Goal: Information Seeking & Learning: Learn about a topic

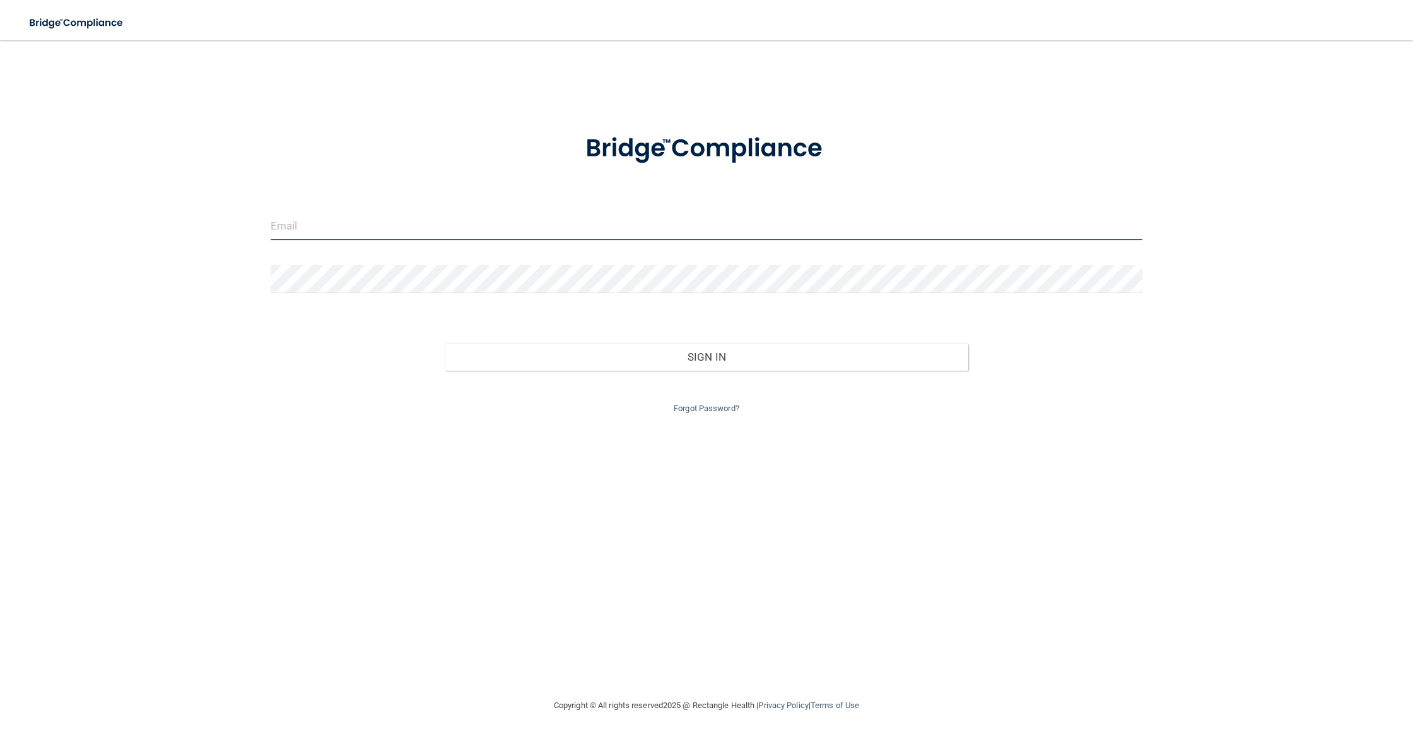
click at [551, 216] on input "email" at bounding box center [707, 226] width 872 height 28
type input "[EMAIL_ADDRESS][DOMAIN_NAME]"
click at [445, 343] on button "Sign In" at bounding box center [706, 357] width 523 height 28
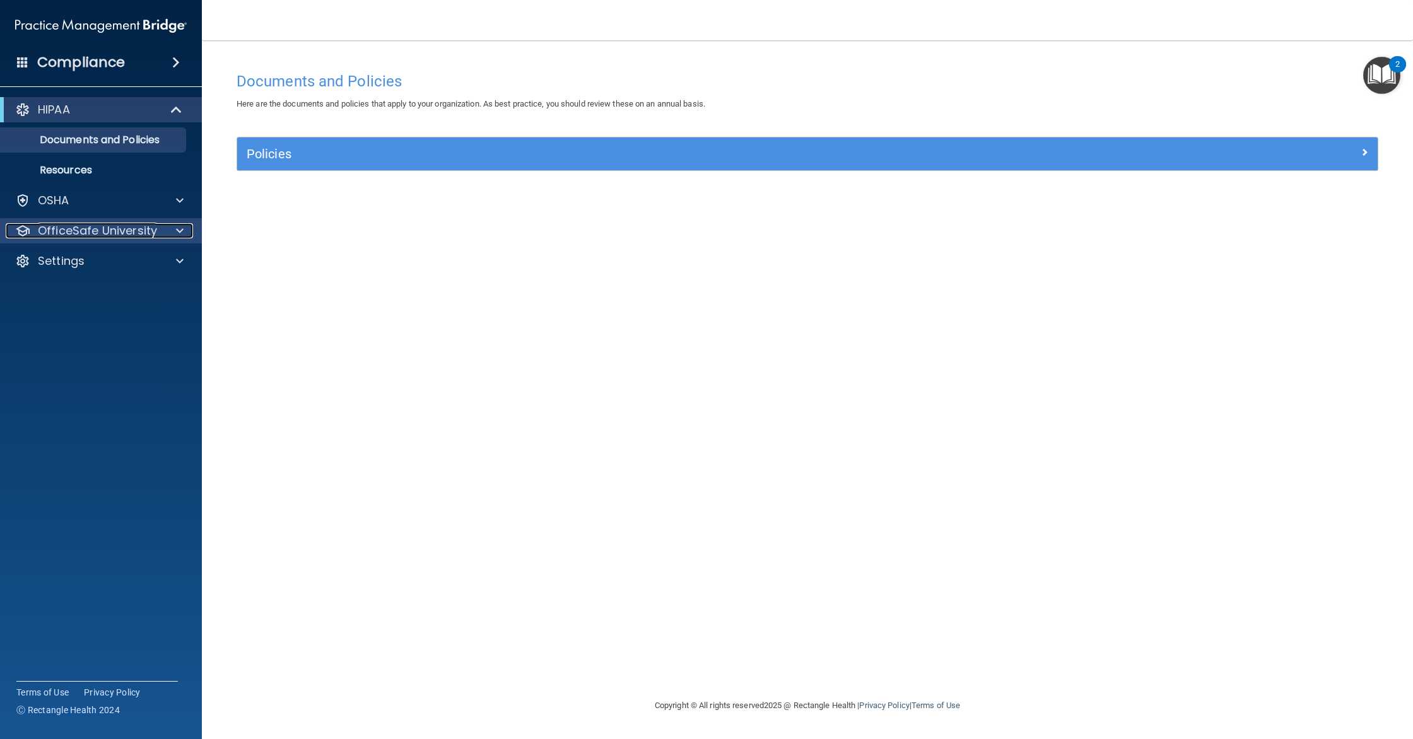
click at [114, 223] on p "OfficeSafe University" at bounding box center [97, 230] width 119 height 15
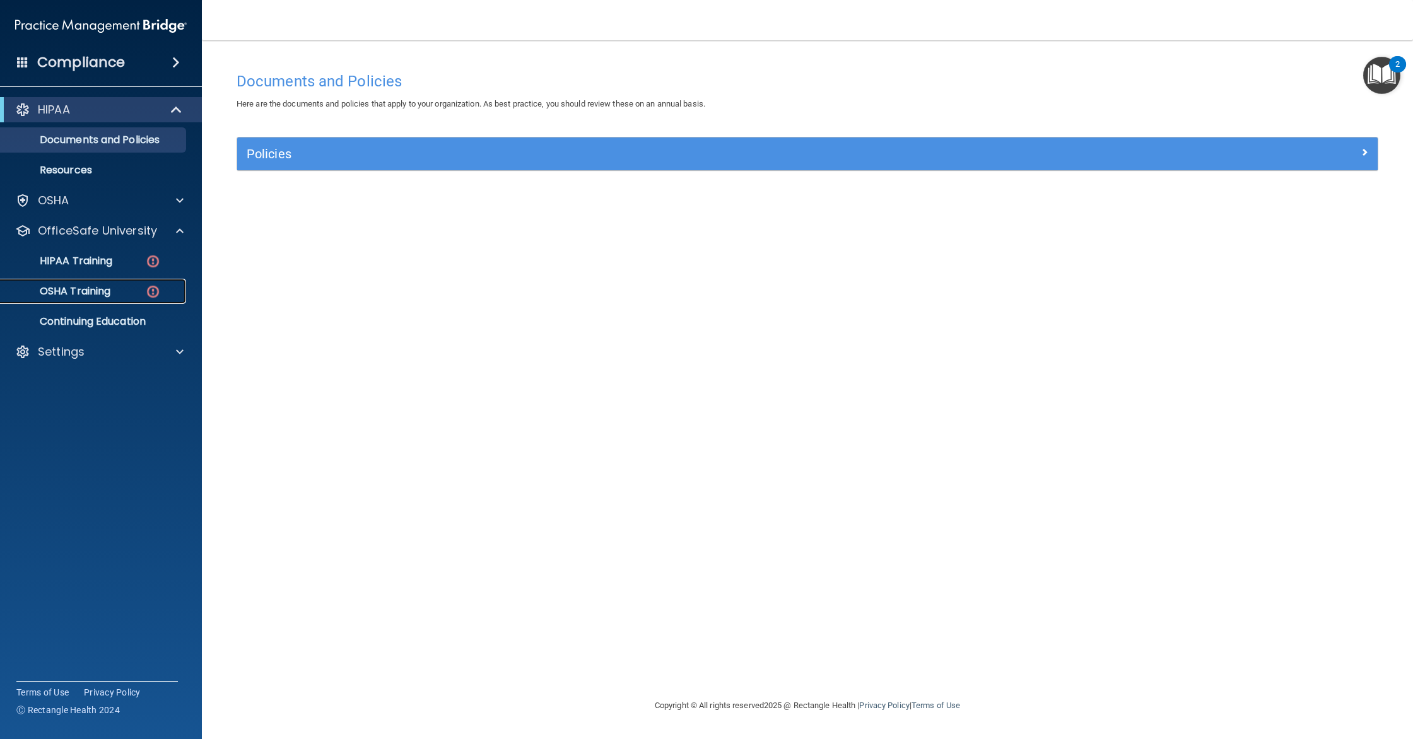
click at [132, 291] on div "OSHA Training" at bounding box center [94, 291] width 172 height 13
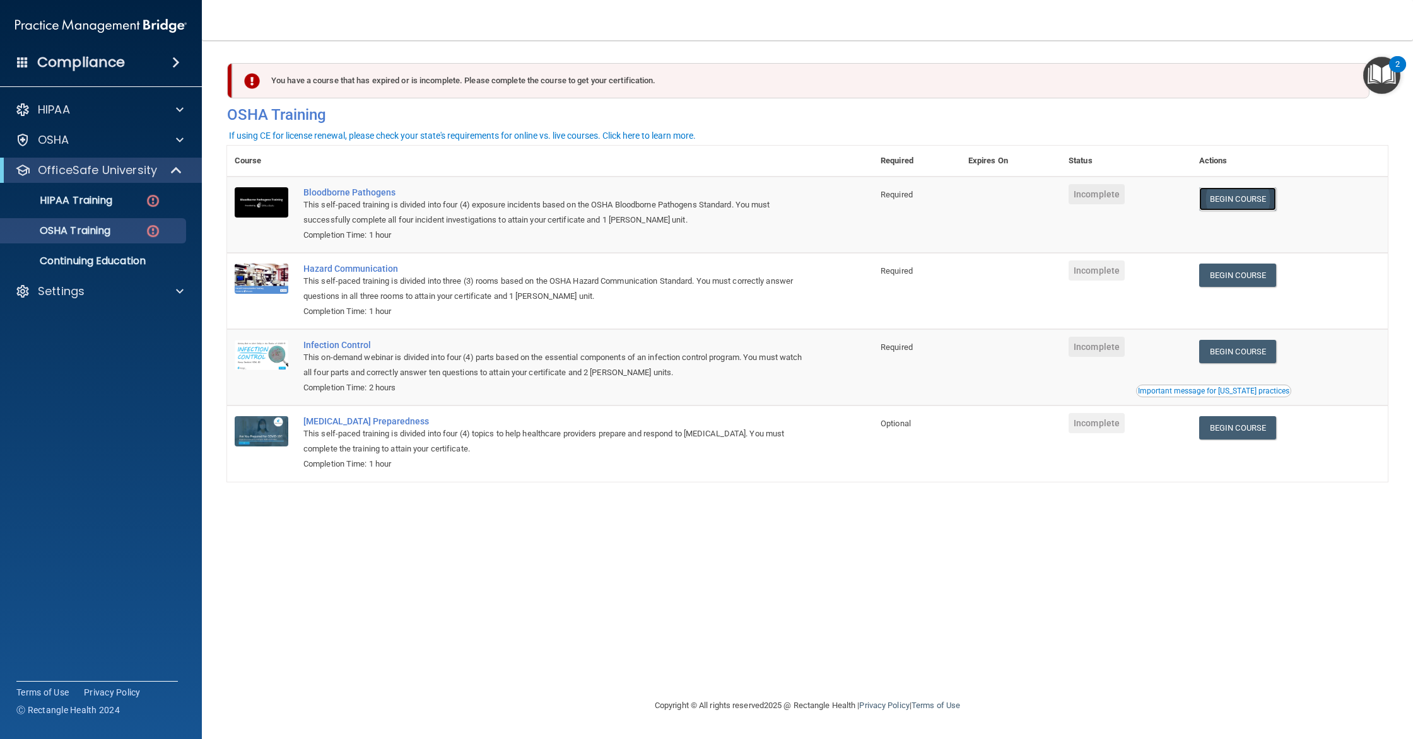
click at [1265, 199] on link "Begin Course" at bounding box center [1237, 198] width 77 height 23
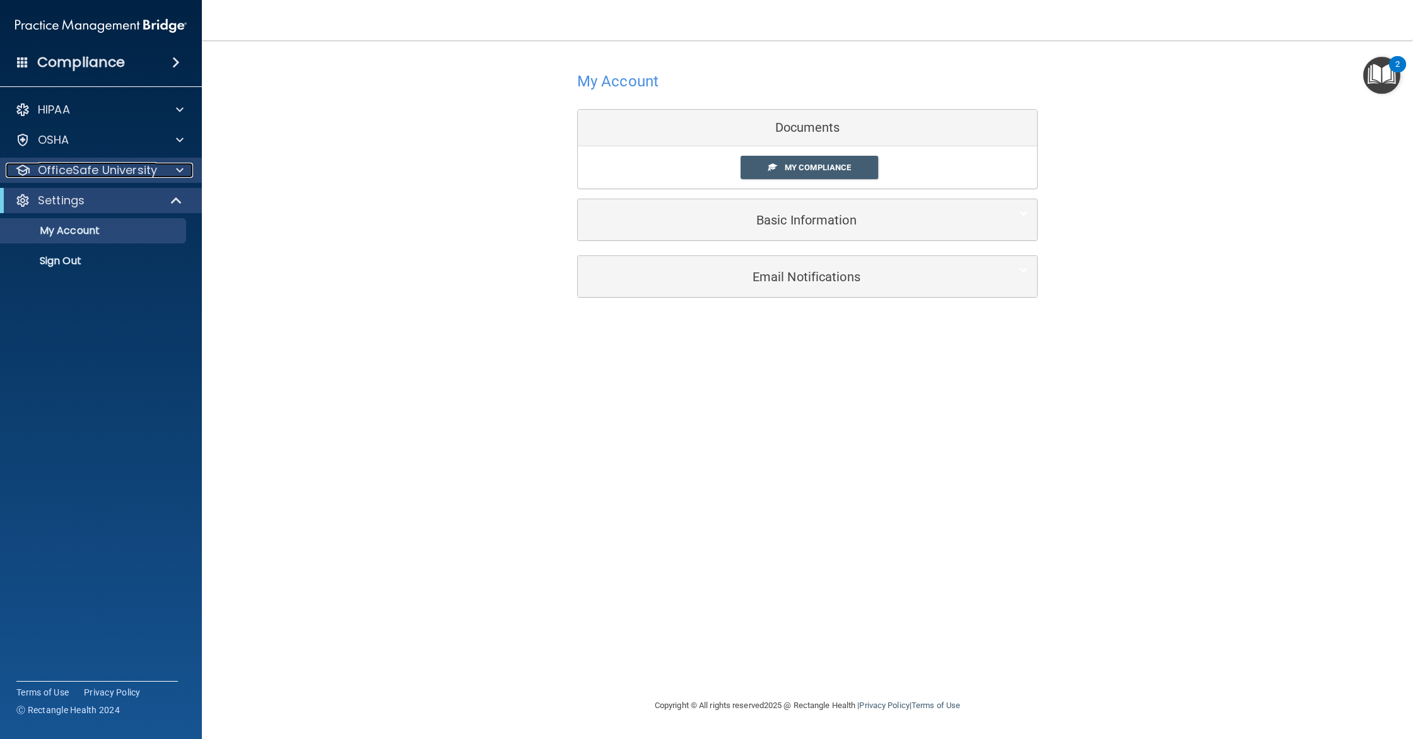
click at [78, 177] on p "OfficeSafe University" at bounding box center [97, 170] width 119 height 15
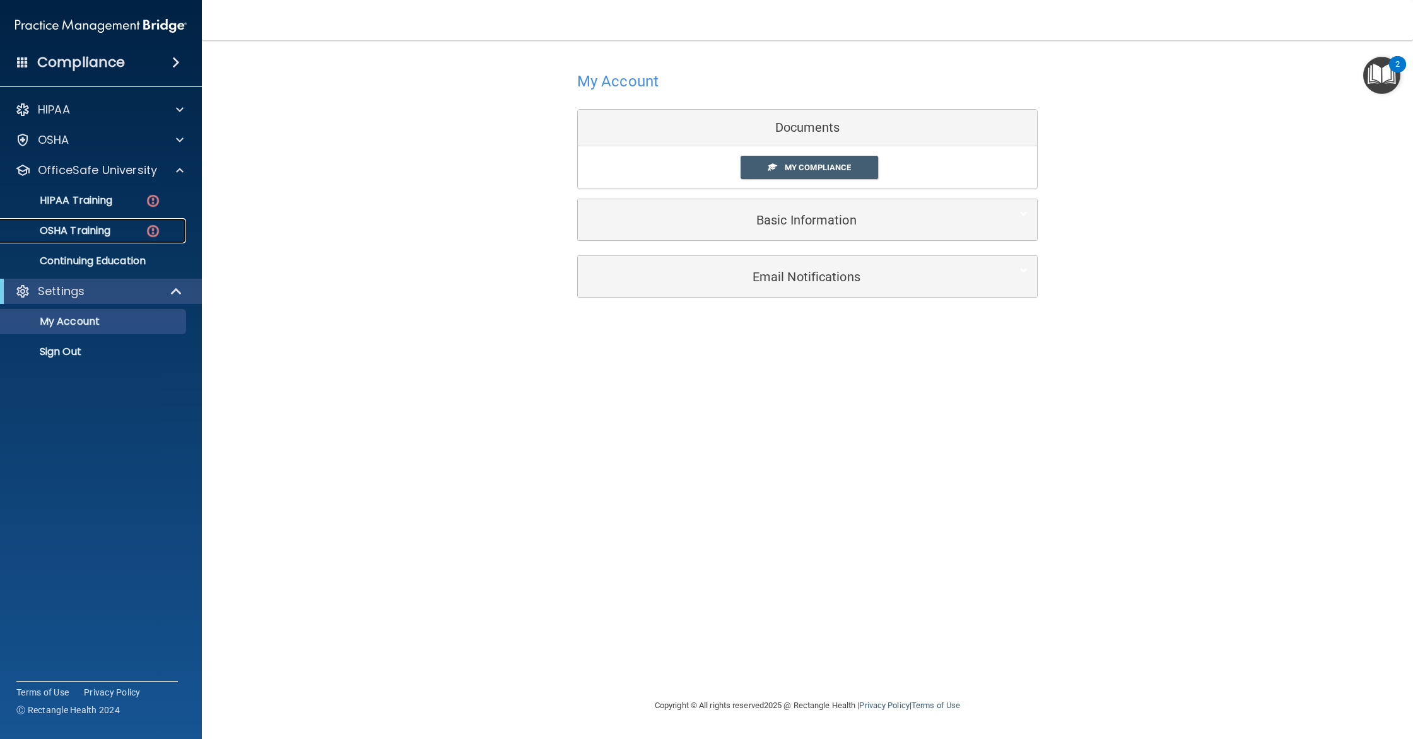
click at [115, 232] on div "OSHA Training" at bounding box center [94, 231] width 172 height 13
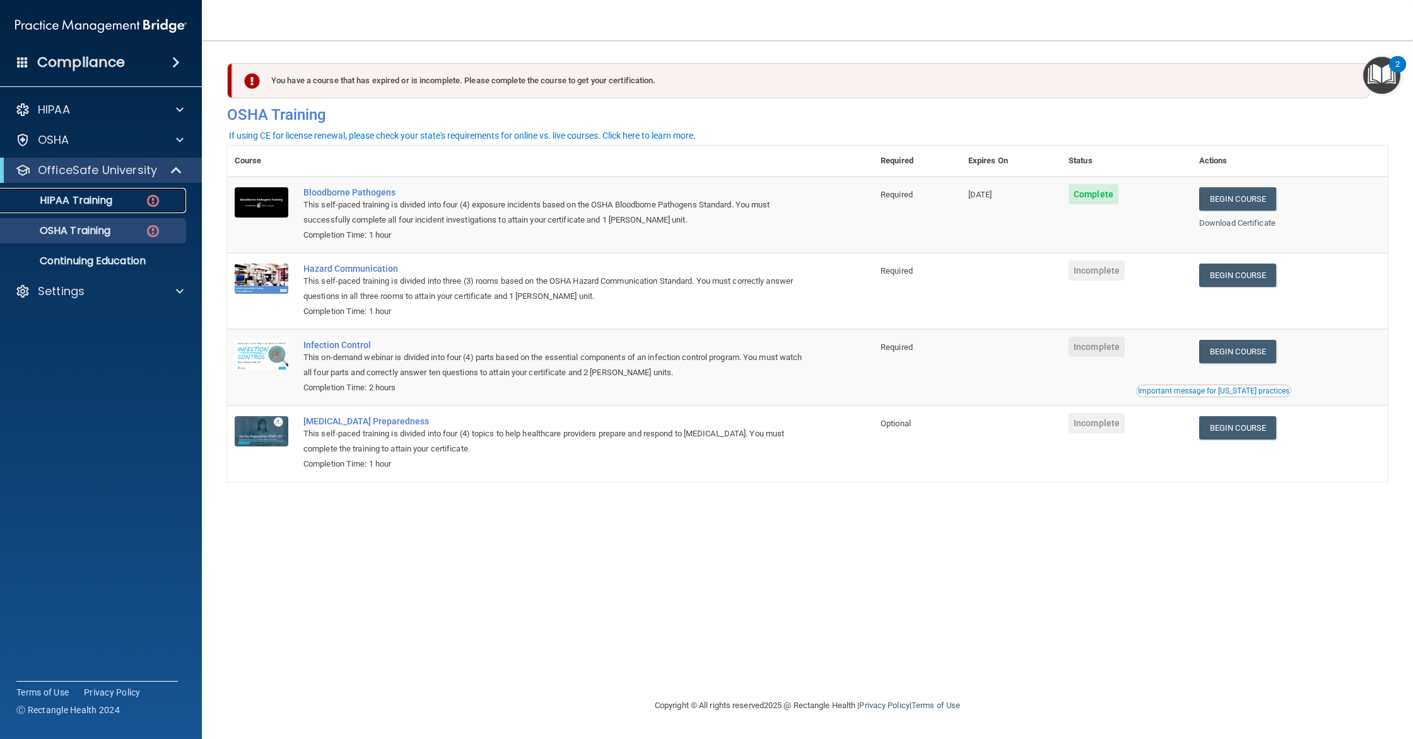
click at [59, 196] on p "HIPAA Training" at bounding box center [60, 200] width 104 height 13
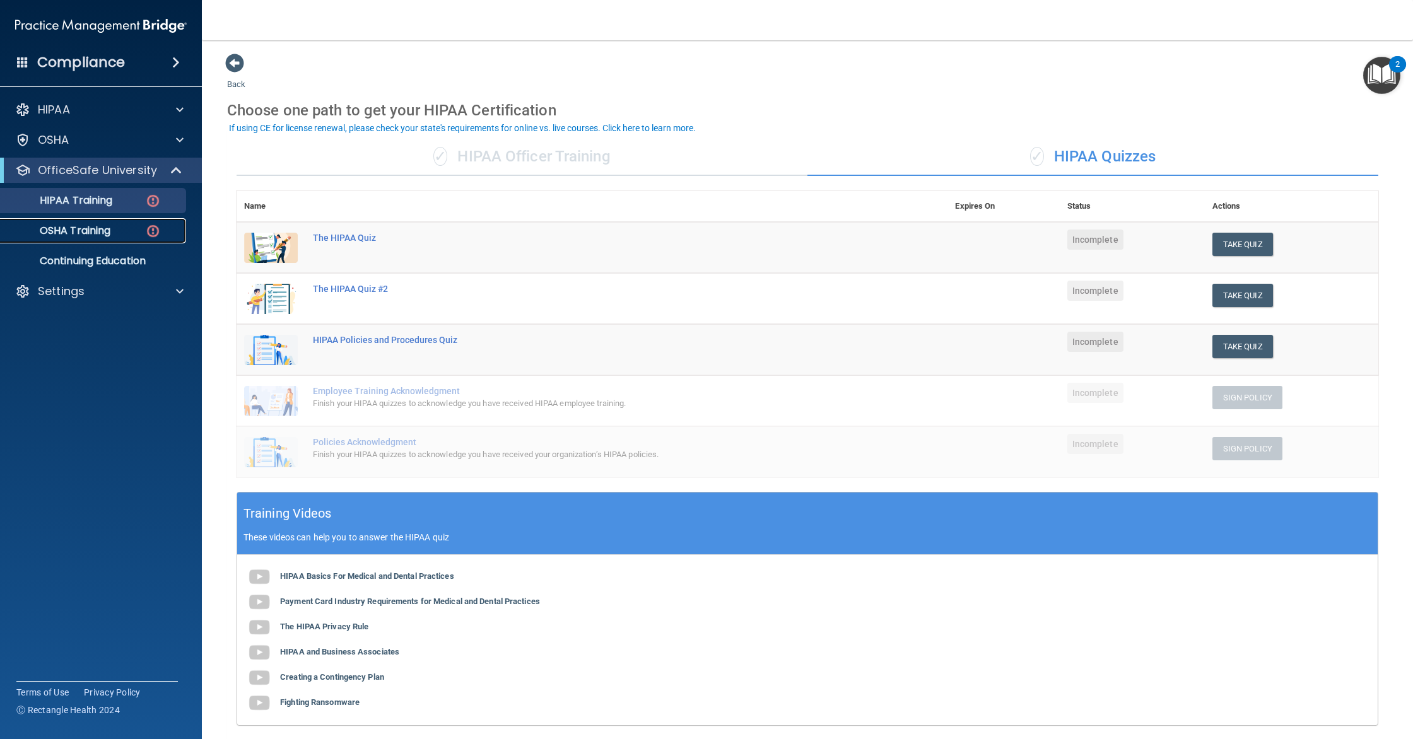
click at [93, 225] on p "OSHA Training" at bounding box center [59, 231] width 102 height 13
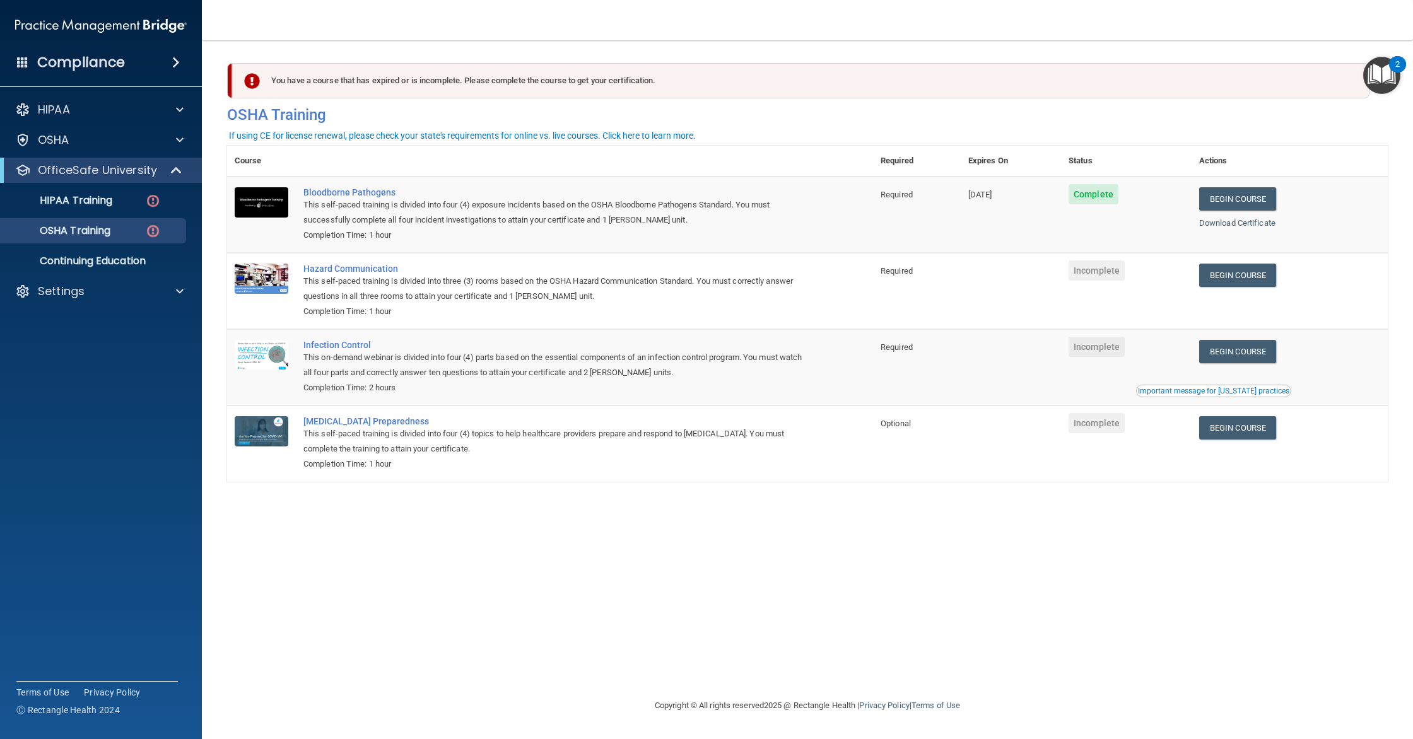
click at [592, 649] on div "You have a course that has expired or is incomplete. Please complete the course…" at bounding box center [807, 369] width 1161 height 633
